Goal: Task Accomplishment & Management: Complete application form

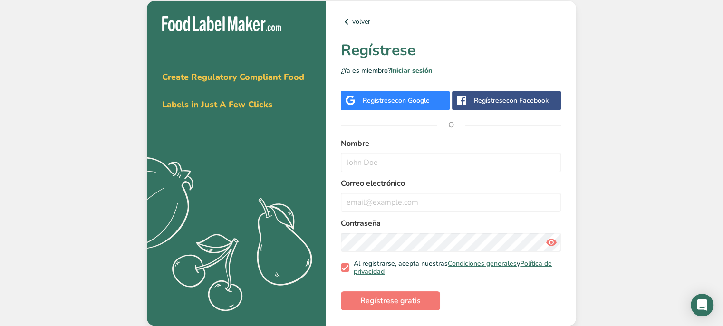
click at [409, 86] on div "volver Regístrese ¿Ya es miembro? Iniciar sesión Regístrese con Google Regístre…" at bounding box center [451, 163] width 251 height 325
click at [409, 91] on div "Regístrese con Google" at bounding box center [395, 100] width 109 height 19
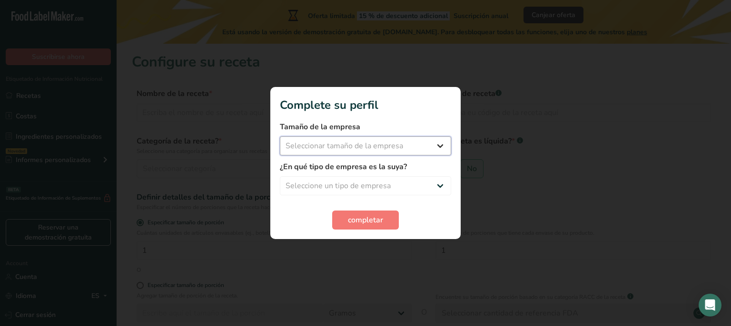
click at [387, 141] on select "Seleccionar tamaño de la empresa Menos de 10 empleados De 10 a 50 empleados De …" at bounding box center [365, 145] width 171 height 19
select select "1"
click at [280, 136] on select "Seleccionar tamaño de la empresa Menos de 10 empleados De 10 a 50 empleados De …" at bounding box center [365, 145] width 171 height 19
click at [386, 181] on select "Seleccione un tipo de empresa Fabricante de alimentos envasados Restaurante y c…" at bounding box center [365, 185] width 171 height 19
select select "2"
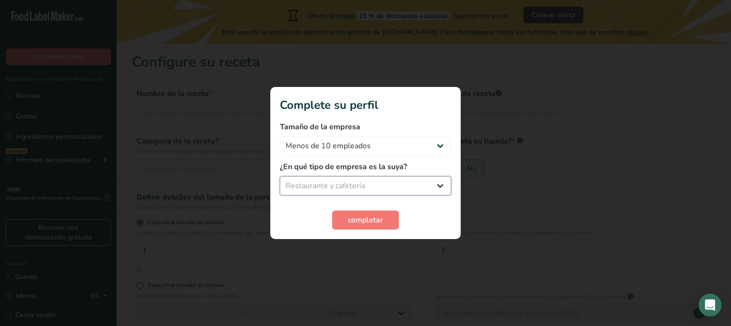
click at [280, 176] on select "Seleccione un tipo de empresa Fabricante de alimentos envasados Restaurante y c…" at bounding box center [365, 185] width 171 height 19
click at [389, 223] on button "completar" at bounding box center [365, 220] width 67 height 19
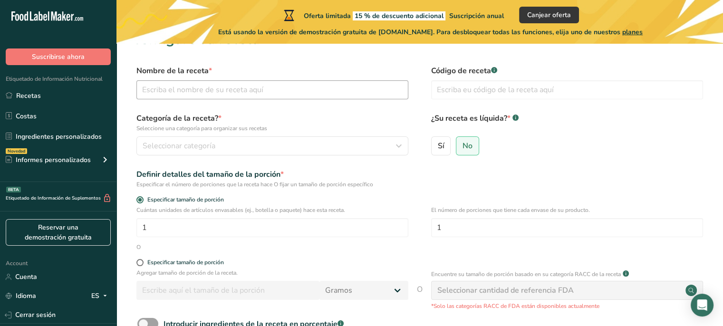
scroll to position [23, 0]
click at [273, 88] on input "text" at bounding box center [272, 89] width 272 height 19
type input "q"
type input "U"
type input "QUESILLO"
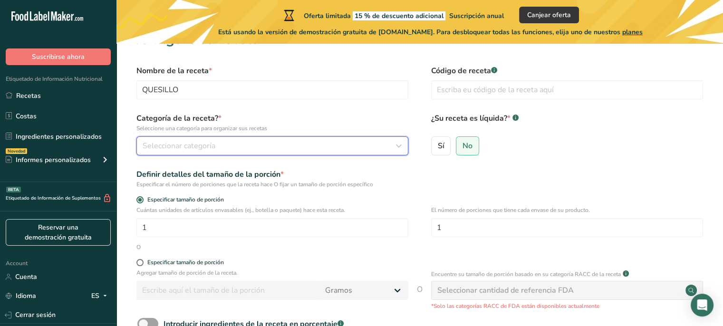
click at [312, 155] on button "Seleccionar categoría" at bounding box center [272, 145] width 272 height 19
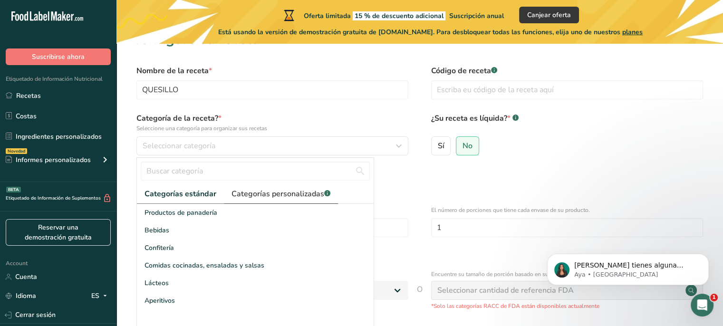
scroll to position [0, 0]
click at [261, 199] on span "Categorías personalizadas .a-a{fill:#347362;}.b-a{fill:#fff;}" at bounding box center [281, 193] width 99 height 11
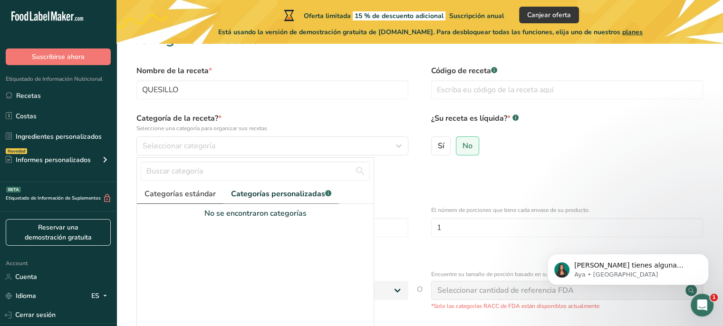
click at [197, 191] on span "Categorías estándar" at bounding box center [180, 193] width 71 height 11
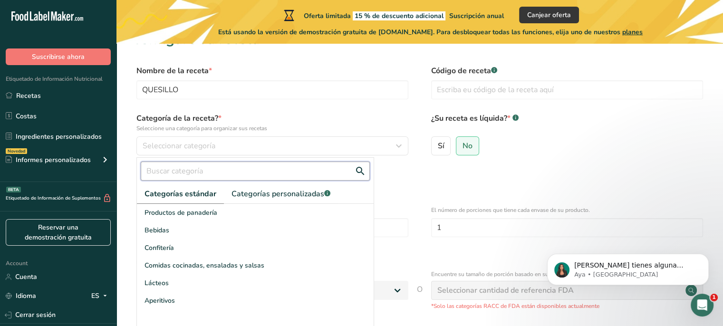
click at [198, 179] on input "text" at bounding box center [255, 171] width 229 height 19
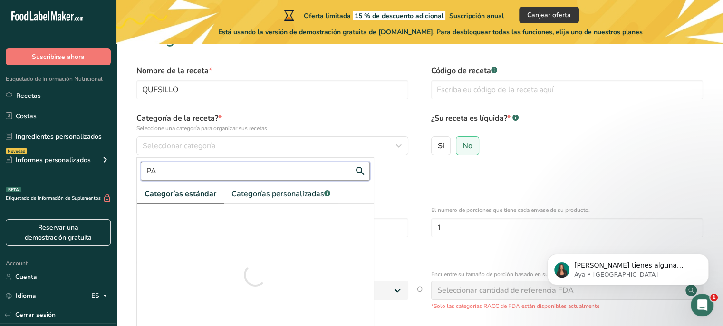
type input "P"
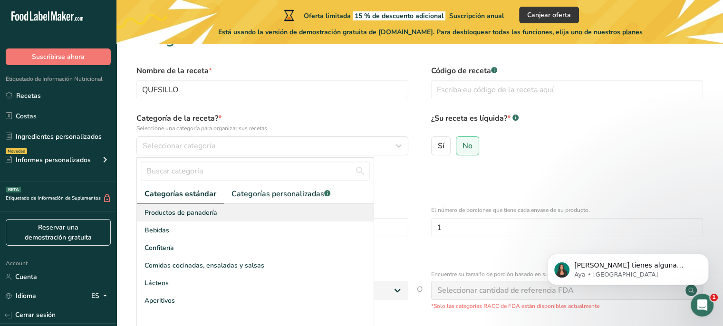
click at [187, 212] on span "Productos de panadería" at bounding box center [181, 213] width 73 height 10
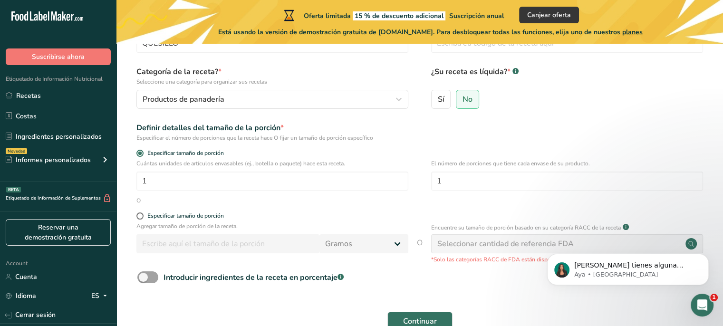
scroll to position [71, 0]
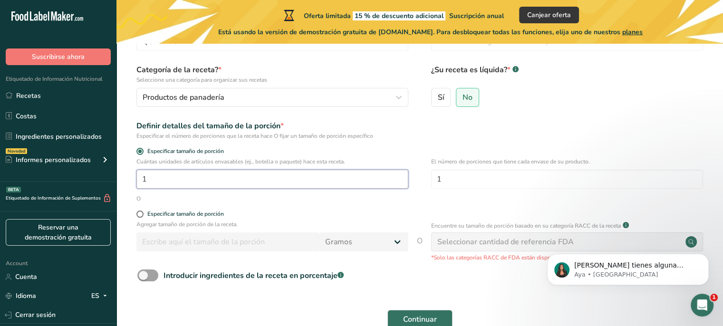
click at [247, 188] on input "1" at bounding box center [272, 179] width 272 height 19
type input "6"
click at [267, 203] on div "O" at bounding box center [420, 199] width 576 height 9
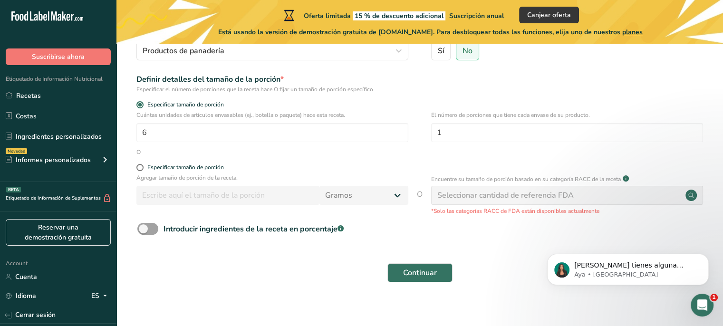
scroll to position [126, 0]
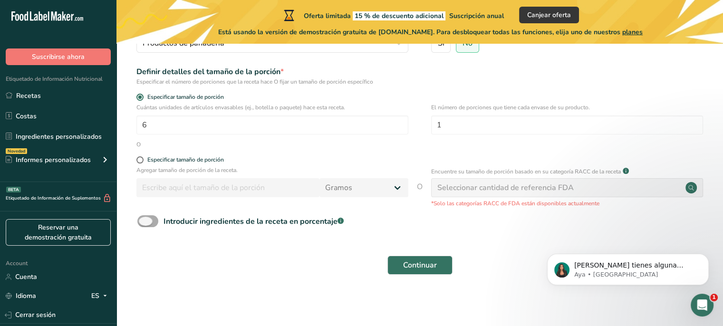
click at [154, 221] on span at bounding box center [147, 221] width 21 height 12
click at [144, 221] on input "Introducir ingredientes de la receta en porcentaje .a-a{fill:#347362;}.b-a{fill…" at bounding box center [140, 221] width 6 height 6
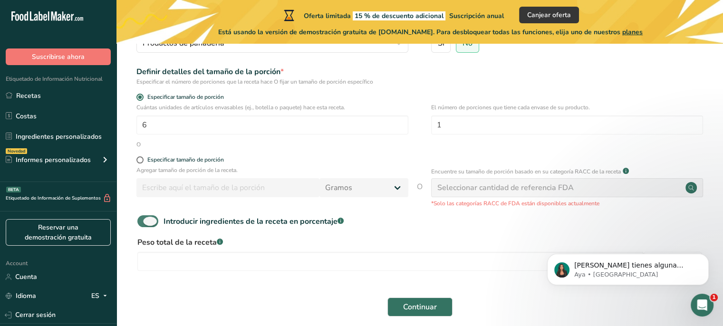
click at [154, 221] on span at bounding box center [147, 221] width 21 height 12
click at [144, 221] on input "Introducir ingredientes de la receta en porcentaje .a-a{fill:#347362;}.b-a{fill…" at bounding box center [140, 221] width 6 height 6
checkbox input "false"
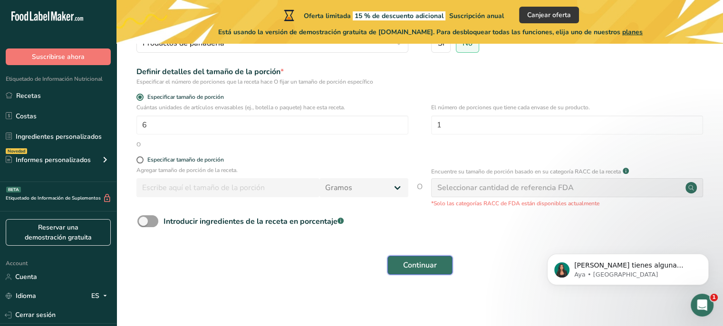
click at [440, 270] on button "Continuar" at bounding box center [420, 265] width 65 height 19
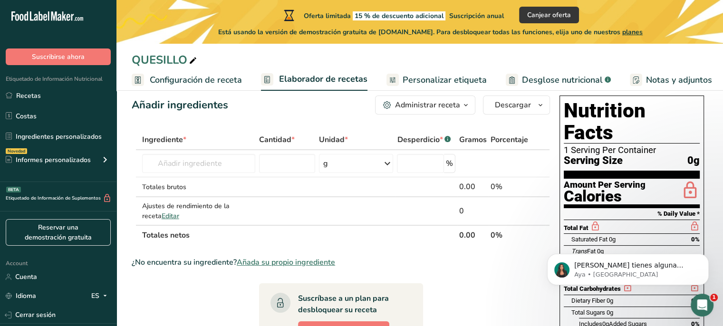
scroll to position [17, 0]
click at [227, 172] on input "text" at bounding box center [198, 163] width 113 height 19
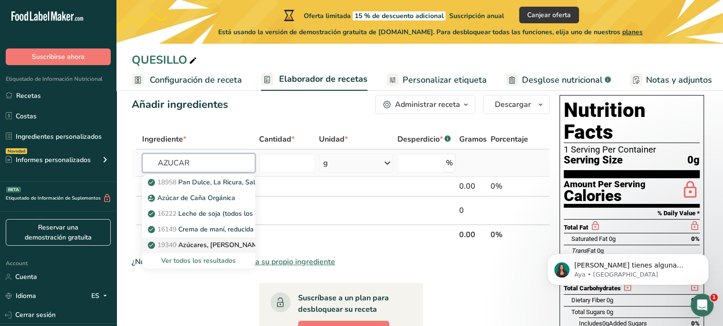
type input "AZUCAR"
click at [221, 249] on p "19340 Azúcares, arce" at bounding box center [207, 245] width 114 height 10
type input "Sugars, maple"
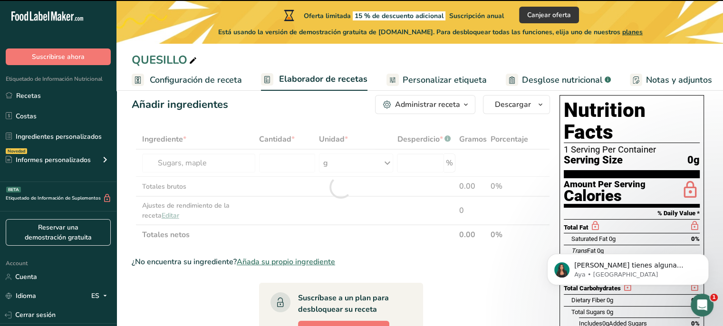
type input "0"
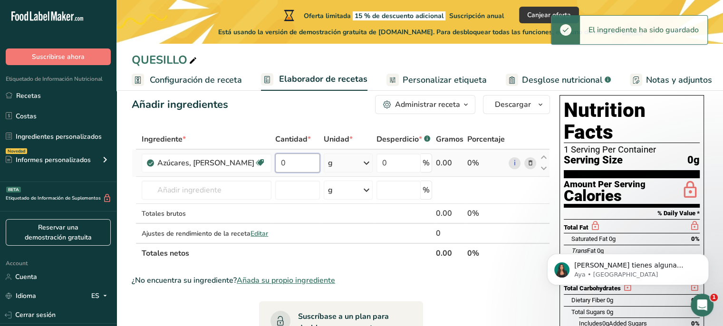
click at [293, 163] on input "0" at bounding box center [297, 163] width 45 height 19
drag, startPoint x: 293, startPoint y: 163, endPoint x: 268, endPoint y: 161, distance: 24.8
click at [275, 161] on input "0" at bounding box center [297, 163] width 45 height 19
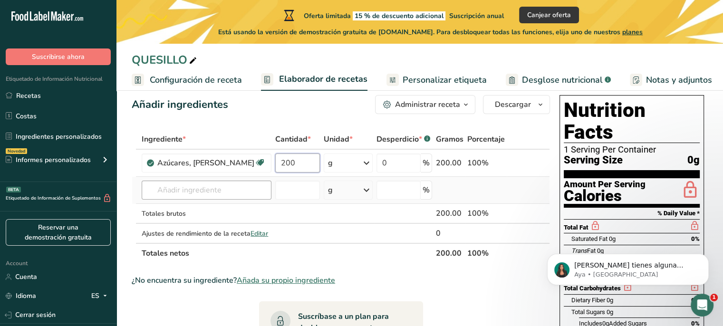
type input "200"
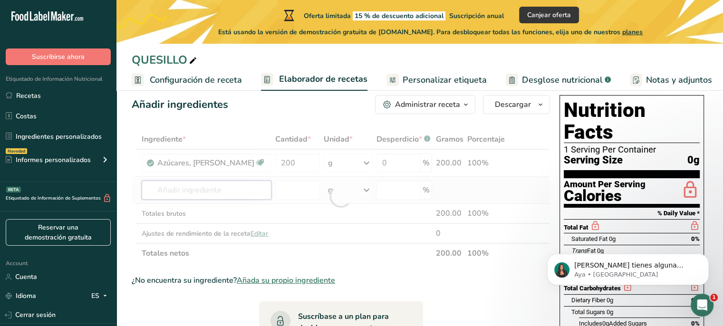
click at [218, 190] on div "Ingrediente * Cantidad * Unidad * Desperdicio * .a-a{fill:#347362;}.b-a{fill:#f…" at bounding box center [341, 196] width 419 height 134
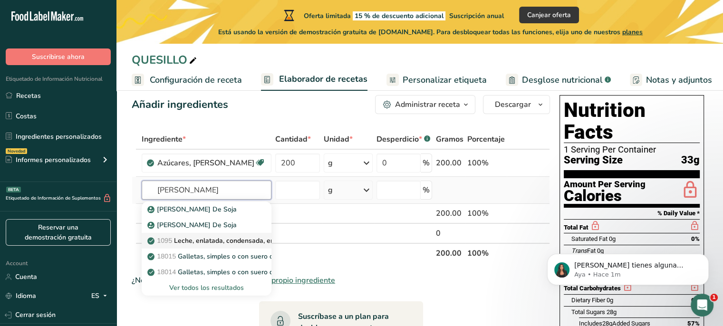
type input "LECHE CONDEN"
click at [214, 240] on p "1095 Leche, enlatada, condensada, endulzada" at bounding box center [223, 241] width 149 height 10
type input "Milk, canned, condensed, sweetened"
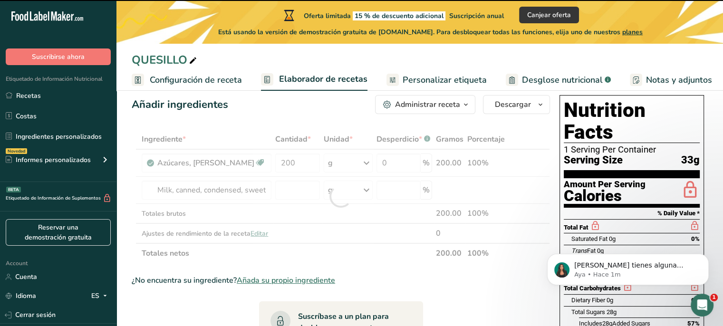
type input "0"
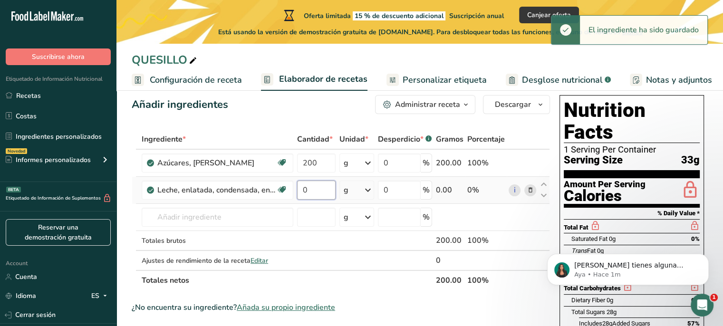
drag, startPoint x: 322, startPoint y: 190, endPoint x: 297, endPoint y: 187, distance: 24.8
click at [297, 187] on input "0" at bounding box center [316, 190] width 39 height 19
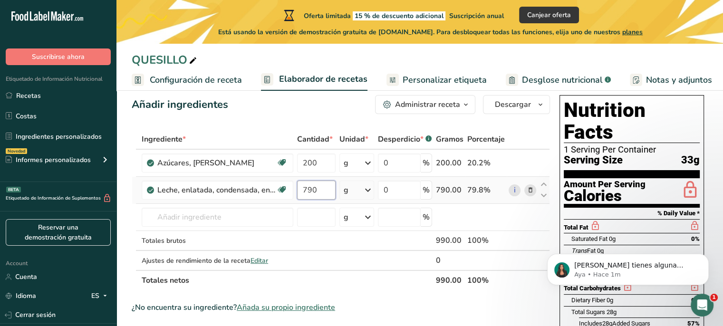
type input "790"
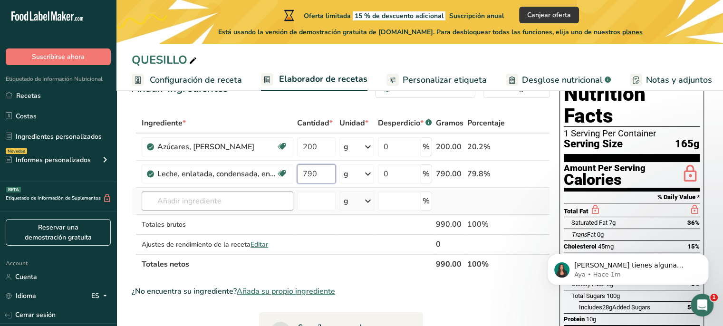
scroll to position [34, 0]
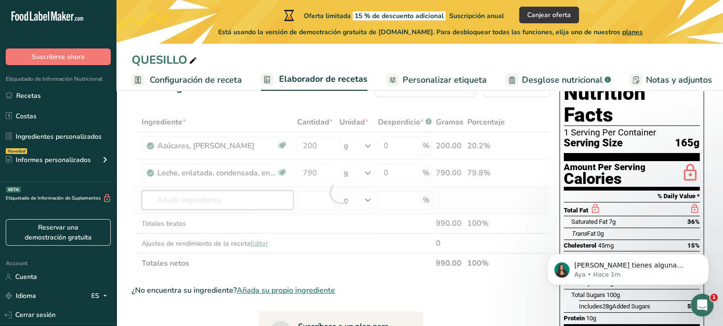
click at [202, 208] on div "Ingrediente * Cantidad * Unidad * Desperdicio * .a-a{fill:#347362;}.b-a{fill:#f…" at bounding box center [341, 192] width 419 height 161
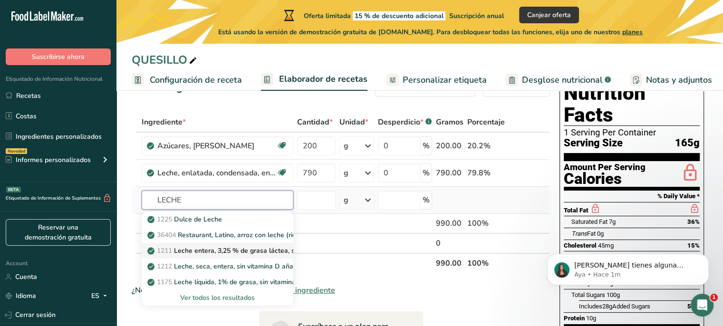
type input "LECHE"
click at [214, 252] on p "1211 Leche entera, 3,25 % de grasa láctea, sin vitamina A ni vitamina D añadidas" at bounding box center [277, 251] width 256 height 10
type input "Milk, whole, 3.25% milkfat, without added vitamin A and vitamin D"
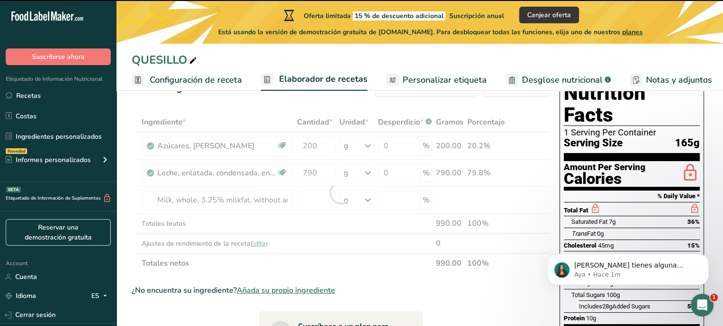
type input "0"
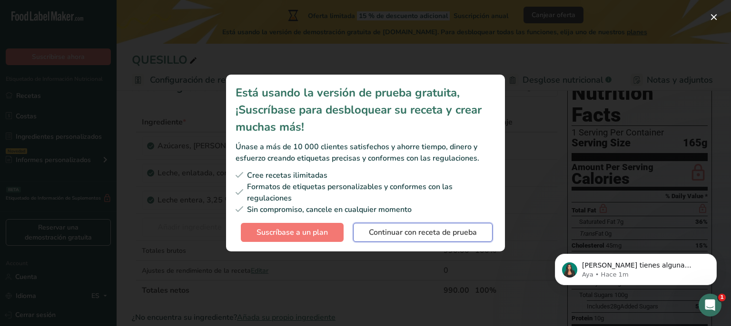
click at [361, 225] on button "Continuar con receta de prueba" at bounding box center [422, 232] width 139 height 19
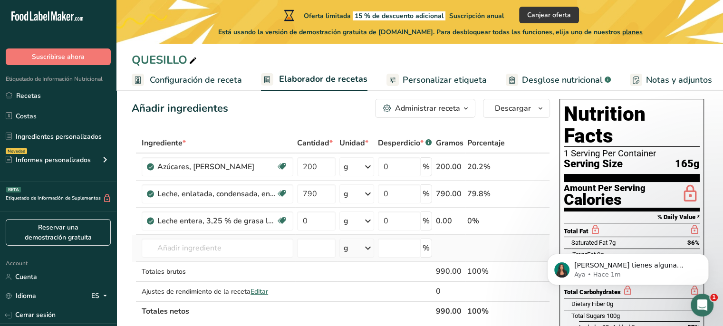
scroll to position [13, 0]
drag, startPoint x: 318, startPoint y: 216, endPoint x: 292, endPoint y: 217, distance: 25.2
click at [292, 217] on tr "Leche entera, 3,25 % de grasa láctea, sin vitamina A ni vitamina D añadidas Lib…" at bounding box center [341, 221] width 418 height 27
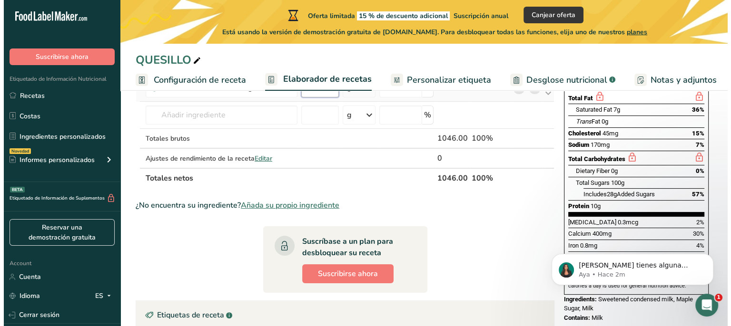
scroll to position [147, 0]
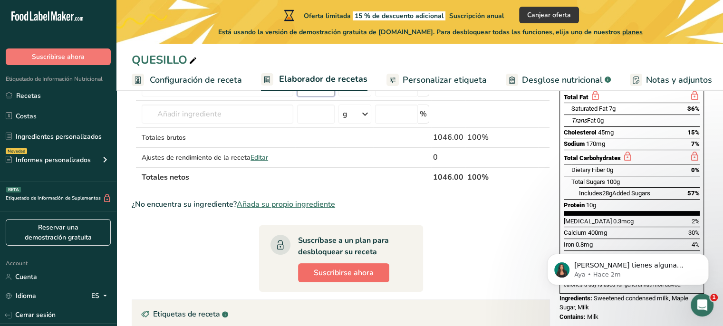
type input "56"
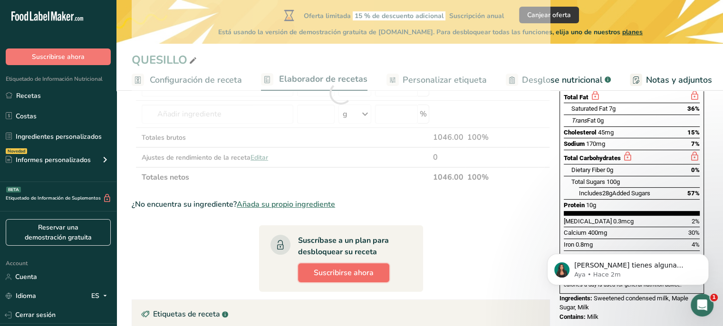
click at [318, 269] on span "Suscribirse ahora" at bounding box center [344, 272] width 60 height 11
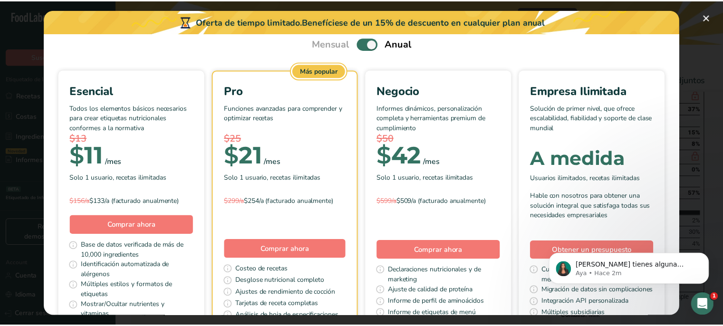
scroll to position [39, 0]
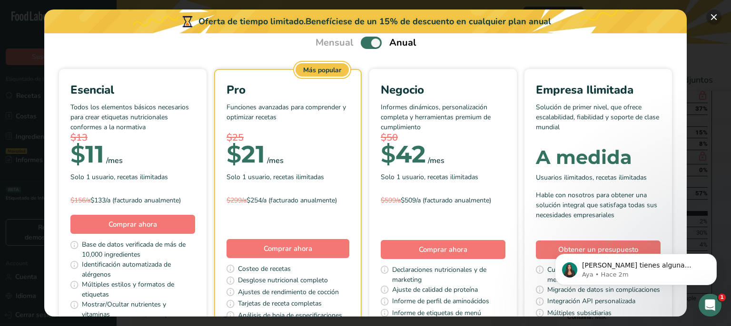
click at [708, 19] on button "Pick Your Pricing Plan Modal" at bounding box center [713, 17] width 15 height 15
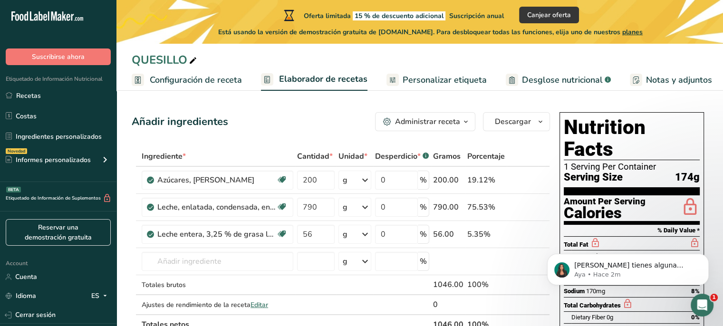
scroll to position [66, 0]
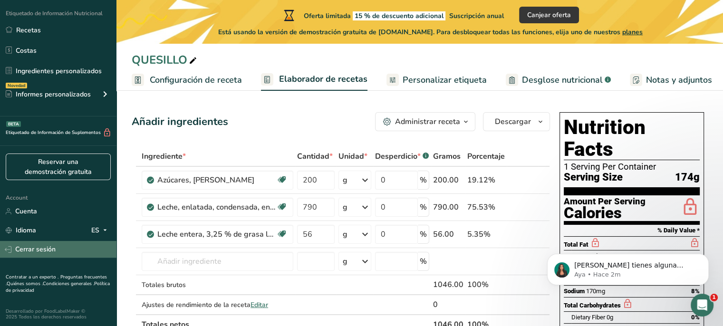
click at [61, 253] on link "Cerrar sesión" at bounding box center [58, 249] width 117 height 17
